Goal: Consume media (video, audio): Consume media (video, audio)

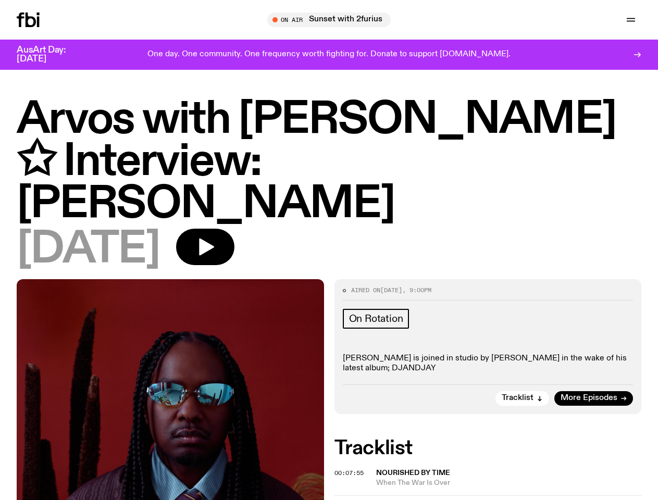
click at [0, 0] on icon "button" at bounding box center [0, 0] width 0 height 0
click at [334, 20] on input "text" at bounding box center [336, 20] width 252 height 9
click at [470, 20] on div at bounding box center [330, 20] width 282 height 15
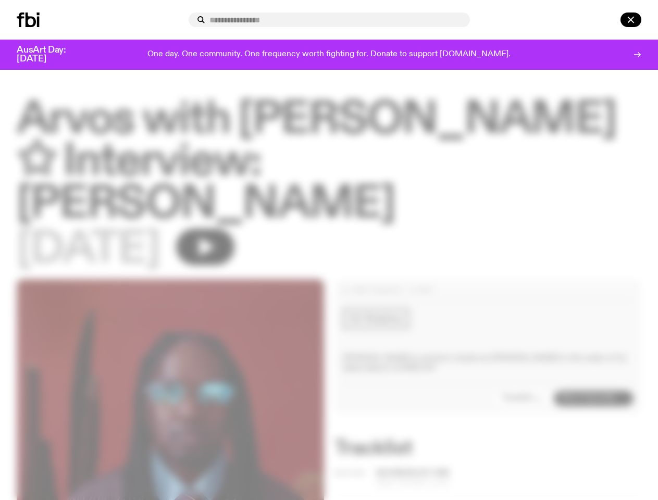
click at [607, 20] on div at bounding box center [617, 20] width 50 height 15
click at [239, 215] on div at bounding box center [329, 250] width 658 height 500
click at [523, 366] on div at bounding box center [329, 250] width 658 height 500
click at [351, 441] on div at bounding box center [329, 250] width 658 height 500
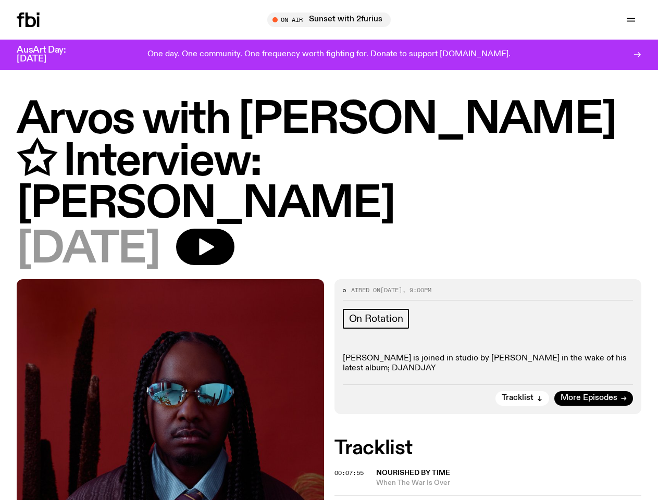
click at [510, 446] on div at bounding box center [329, 250] width 658 height 500
click at [351, 500] on span "00:11:10" at bounding box center [349, 506] width 29 height 8
click at [652, 494] on div at bounding box center [652, 494] width 0 height 0
